Goal: Information Seeking & Learning: Learn about a topic

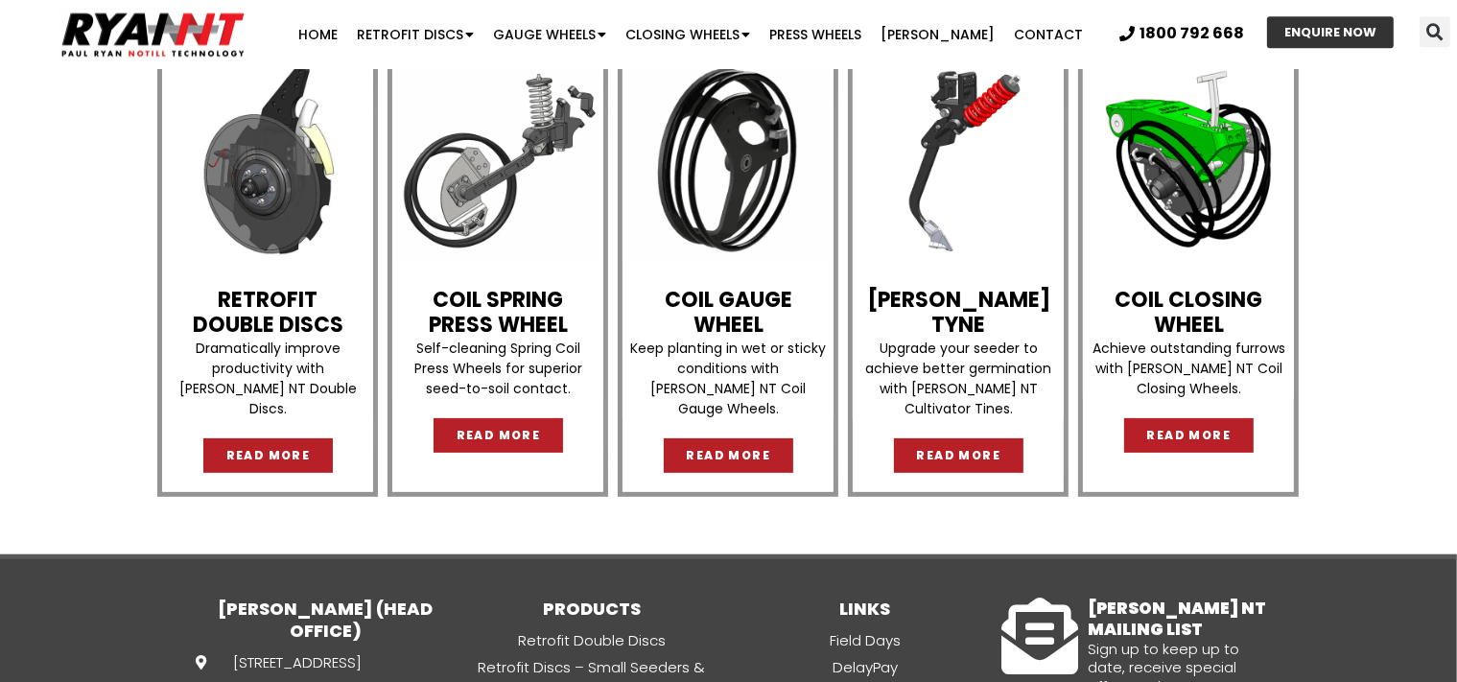
scroll to position [580, 0]
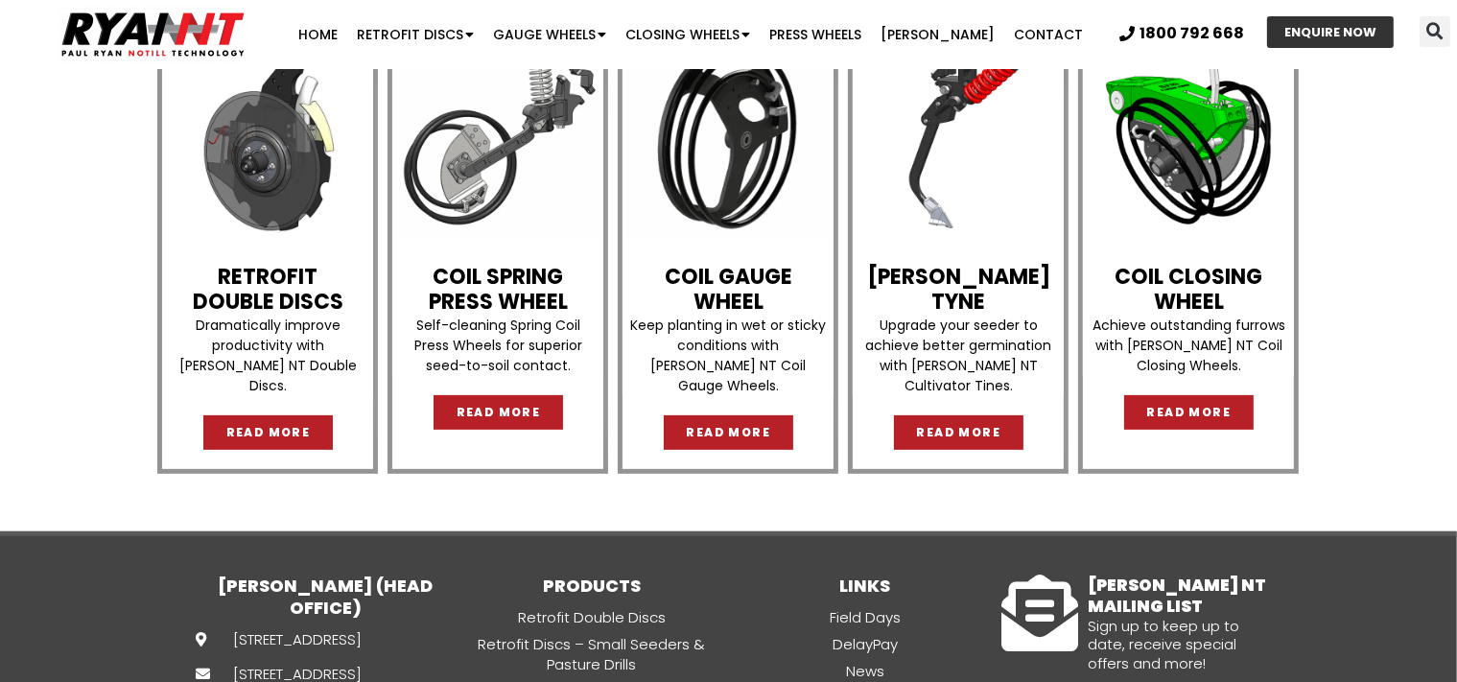
click at [271, 296] on link "Retrofit Double Discs" at bounding box center [268, 289] width 151 height 55
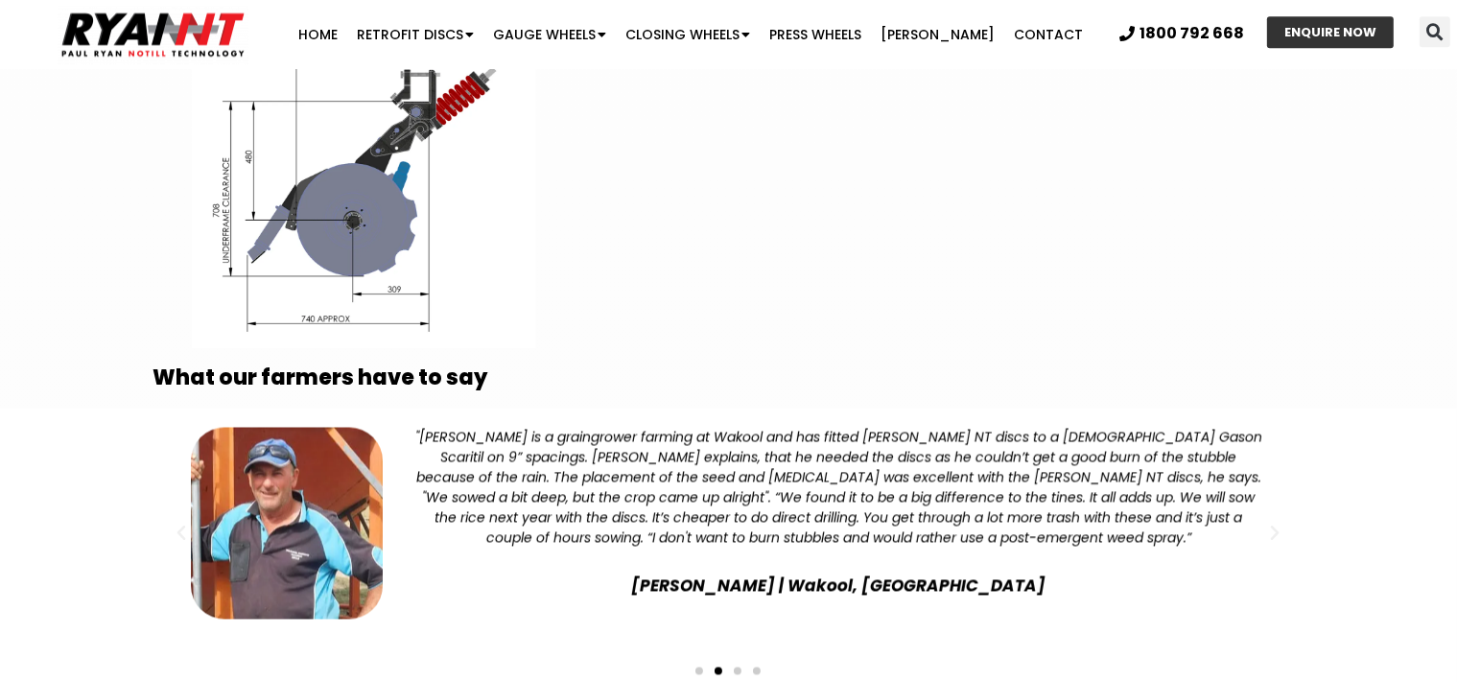
scroll to position [3566, 0]
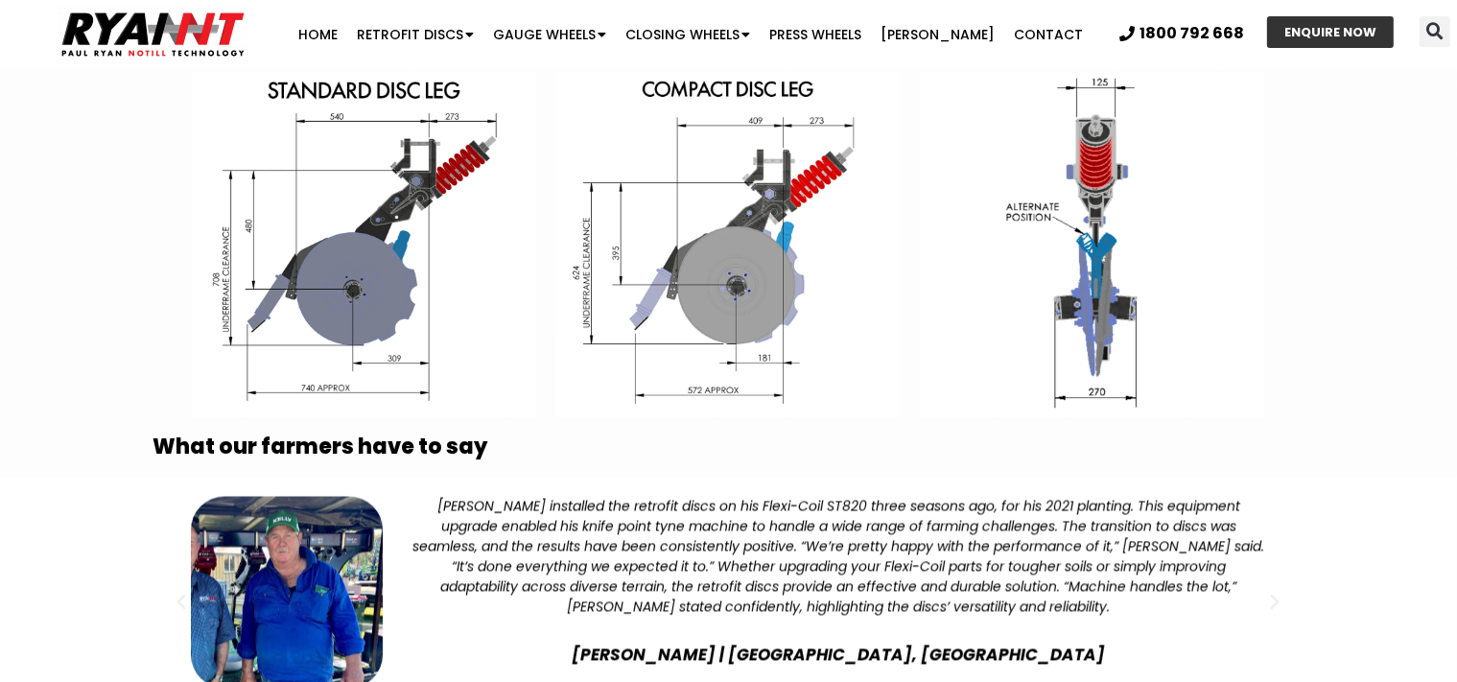
click at [389, 289] on img at bounding box center [364, 245] width 345 height 345
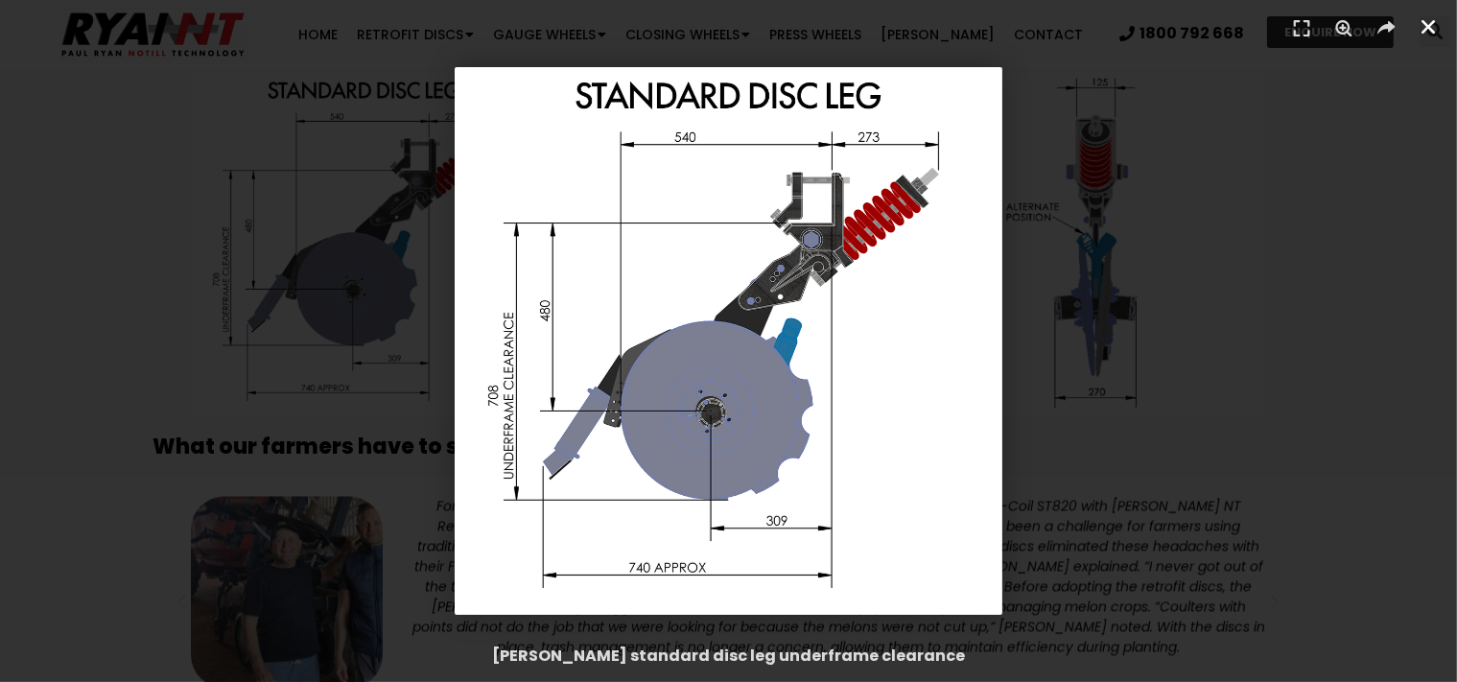
click at [1422, 28] on icon "Close (Esc)" at bounding box center [1428, 26] width 19 height 19
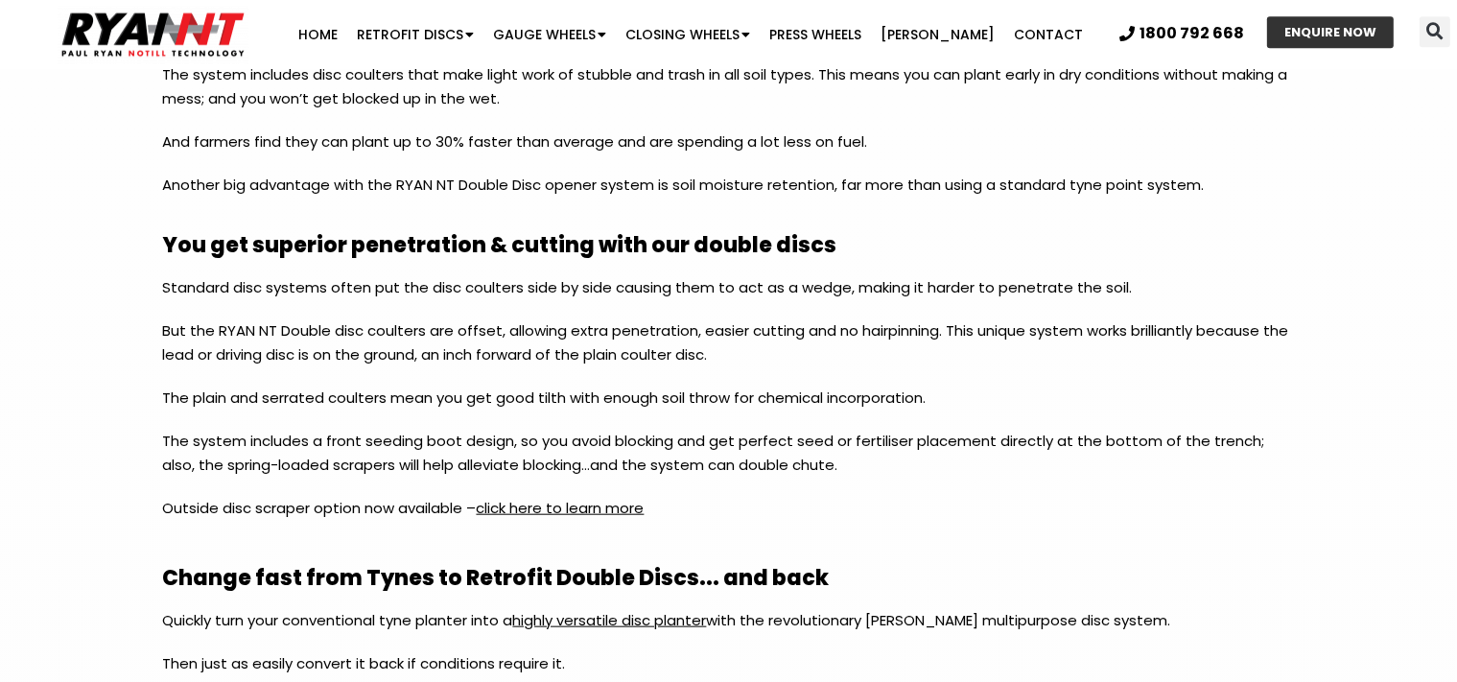
scroll to position [1439, 0]
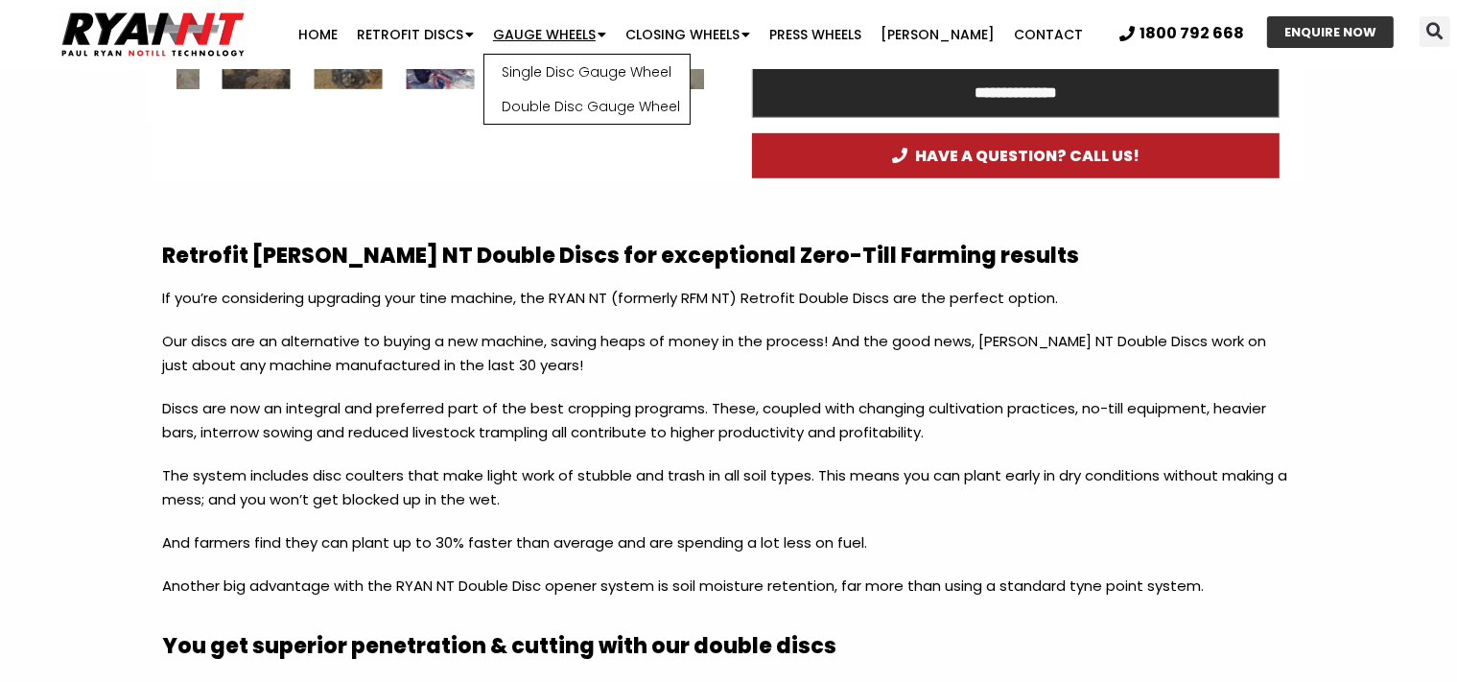
click at [574, 33] on link "Gauge Wheels" at bounding box center [549, 34] width 132 height 38
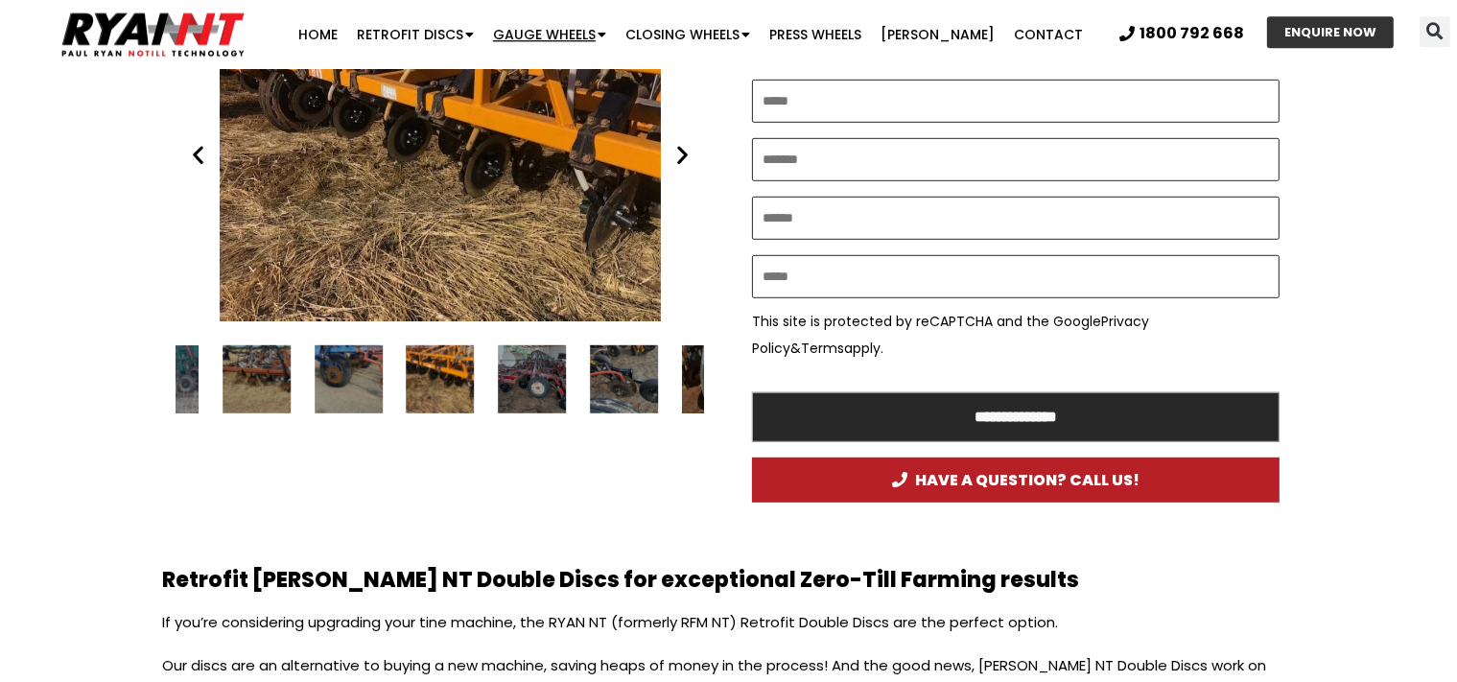
scroll to position [1114, 0]
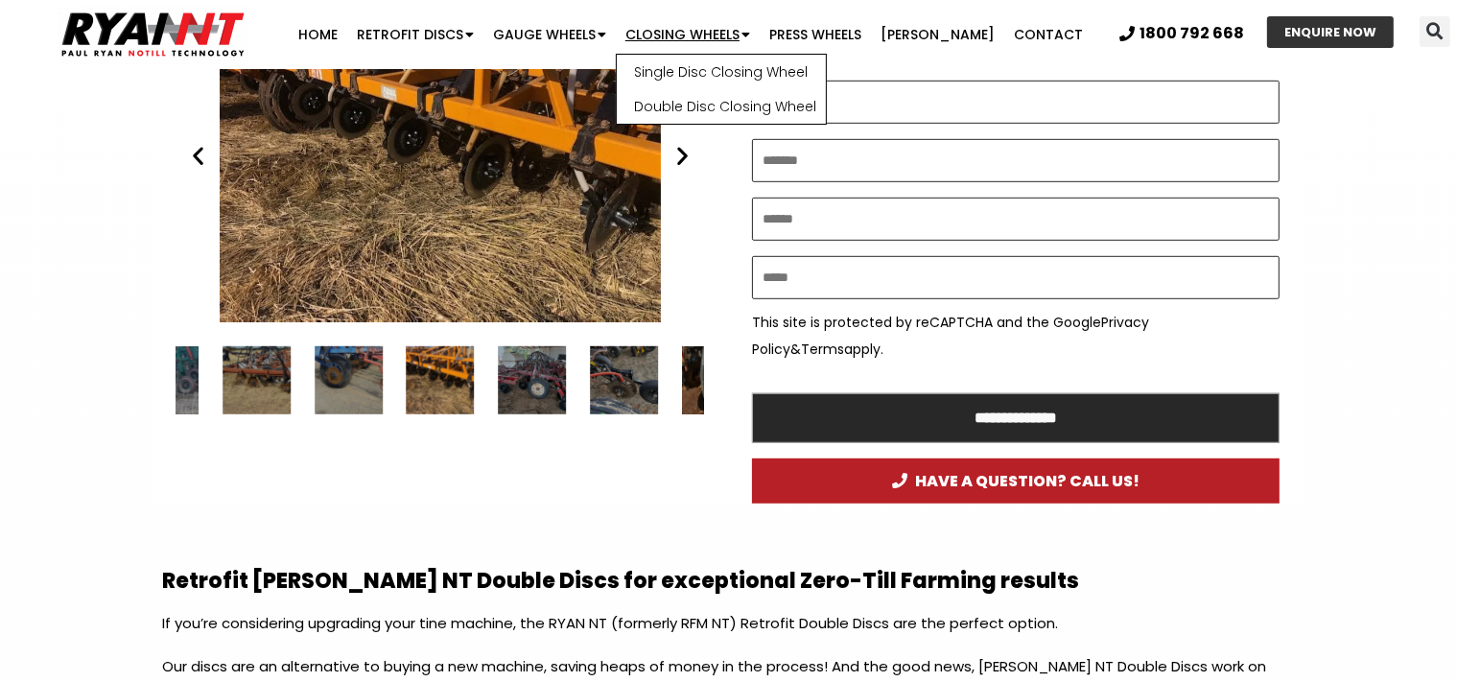
click at [746, 36] on link "Closing Wheels" at bounding box center [688, 34] width 144 height 38
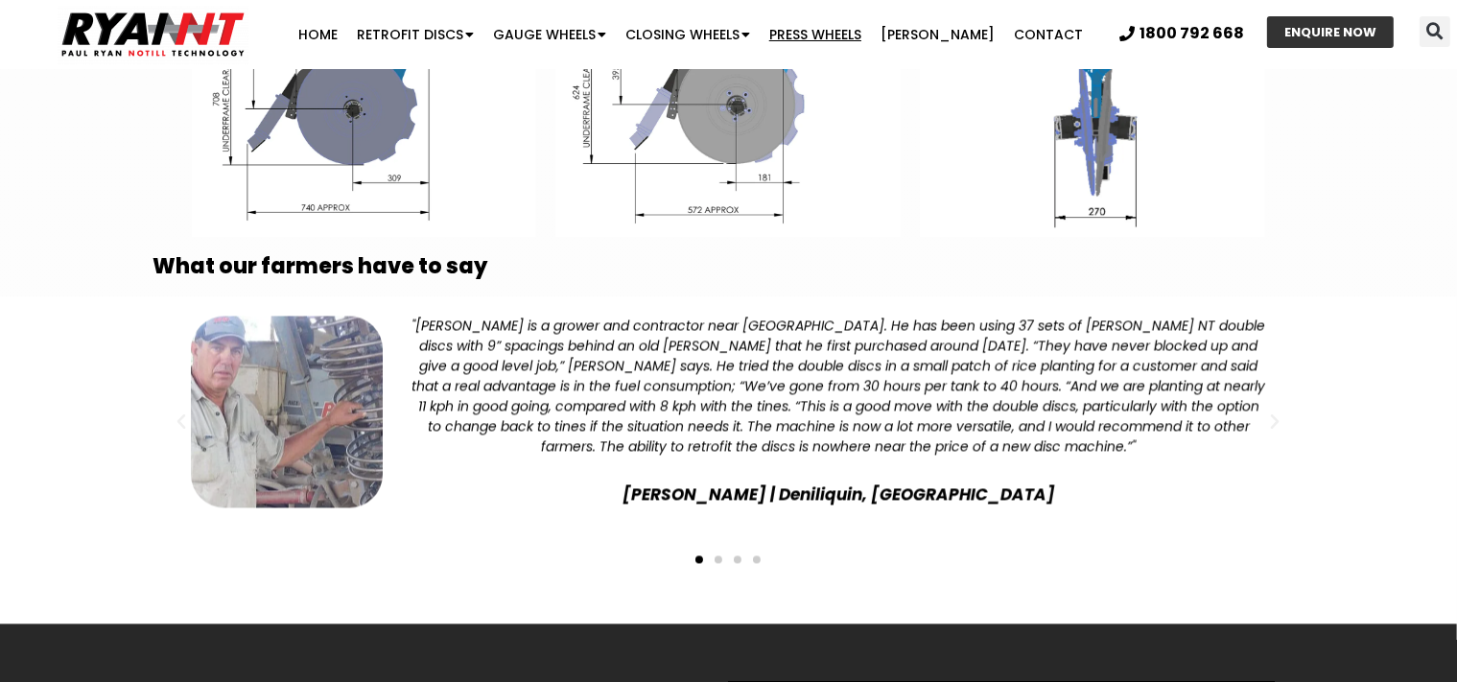
scroll to position [3545, 0]
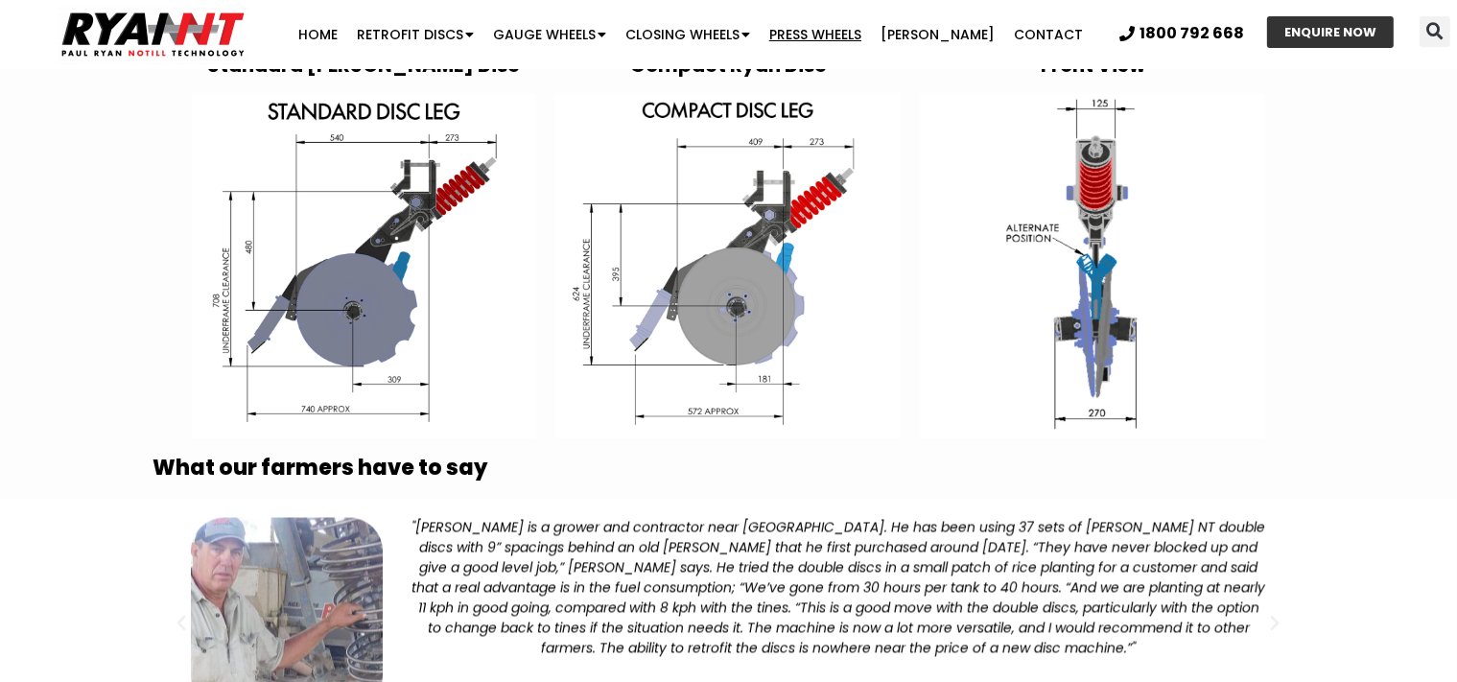
click at [808, 29] on link "Press Wheels" at bounding box center [815, 34] width 111 height 38
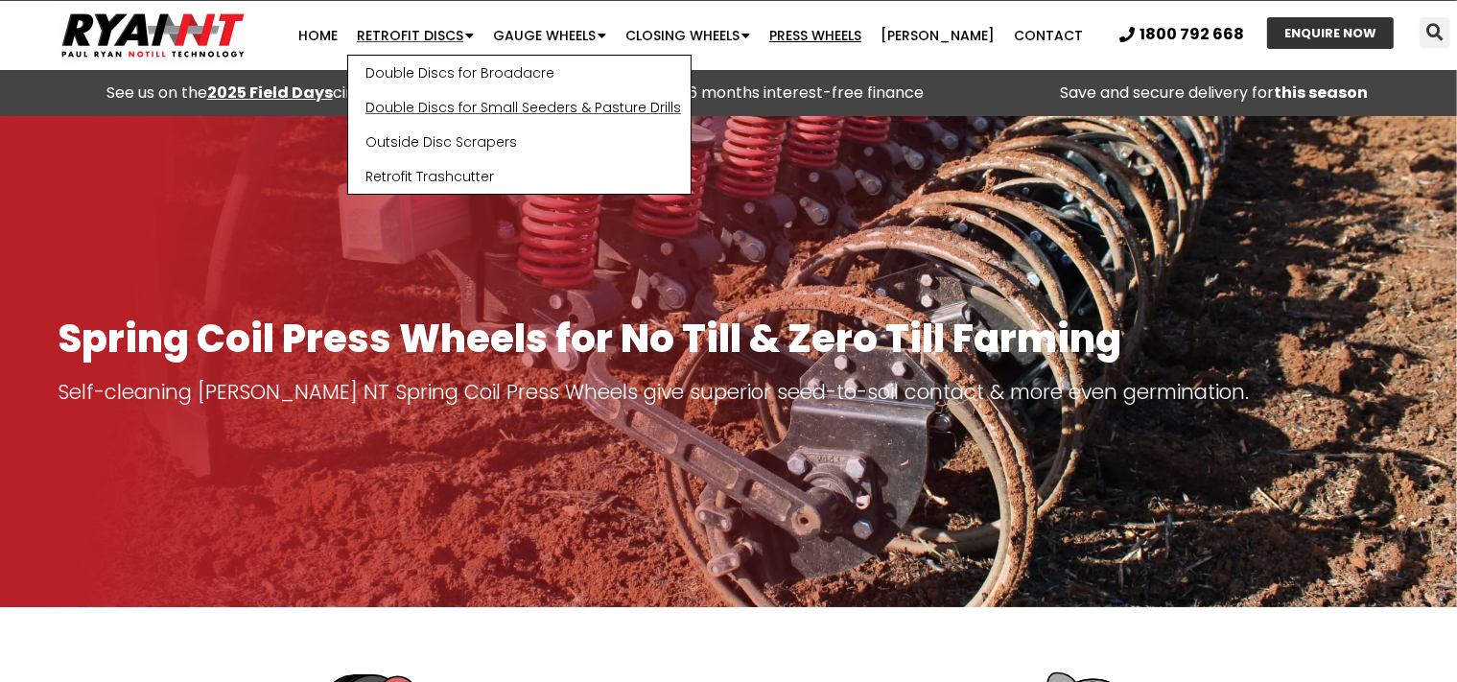
click at [478, 106] on link "Double Discs for Small Seeders & Pasture Drills" at bounding box center [519, 107] width 342 height 35
